Goal: Task Accomplishment & Management: Complete application form

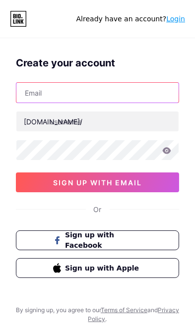
click at [72, 93] on input "text" at bounding box center [97, 93] width 162 height 20
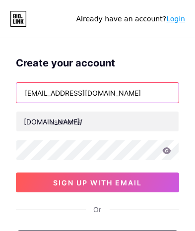
type input "diepvannhan83@gmail.com"
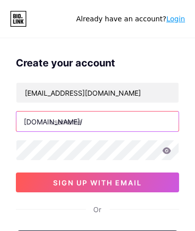
click at [95, 124] on input "text" at bounding box center [97, 121] width 162 height 20
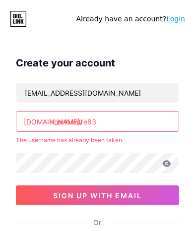
click at [129, 117] on input "nhanbentre83" at bounding box center [97, 121] width 162 height 20
type input "nhanbentre83"
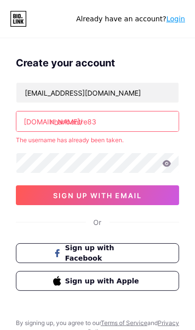
click at [35, 198] on button "sign up with email" at bounding box center [97, 195] width 163 height 20
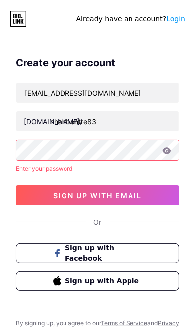
click at [58, 203] on button "sign up with email" at bounding box center [97, 195] width 163 height 20
click at [34, 192] on button "sign up with email" at bounding box center [97, 195] width 163 height 20
click at [38, 196] on button "sign up with email" at bounding box center [97, 195] width 163 height 20
click at [35, 192] on button "sign up with email" at bounding box center [97, 195] width 163 height 20
click at [40, 198] on button "sign up with email" at bounding box center [97, 195] width 163 height 20
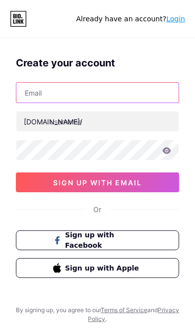
click at [63, 96] on input "text" at bounding box center [97, 93] width 162 height 20
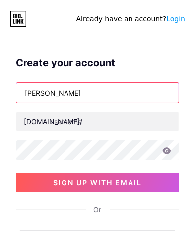
type input "[PERSON_NAME]"
